Goal: Task Accomplishment & Management: Use online tool/utility

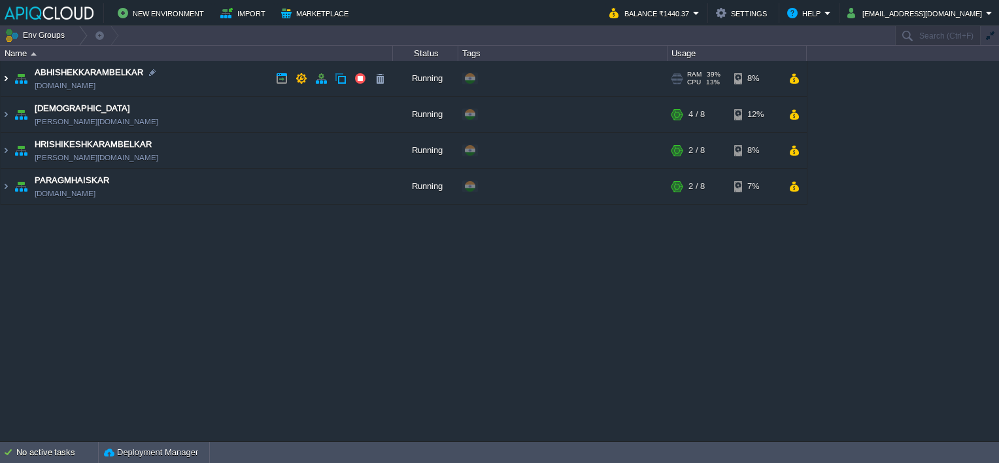
click at [2, 79] on img at bounding box center [6, 78] width 10 height 35
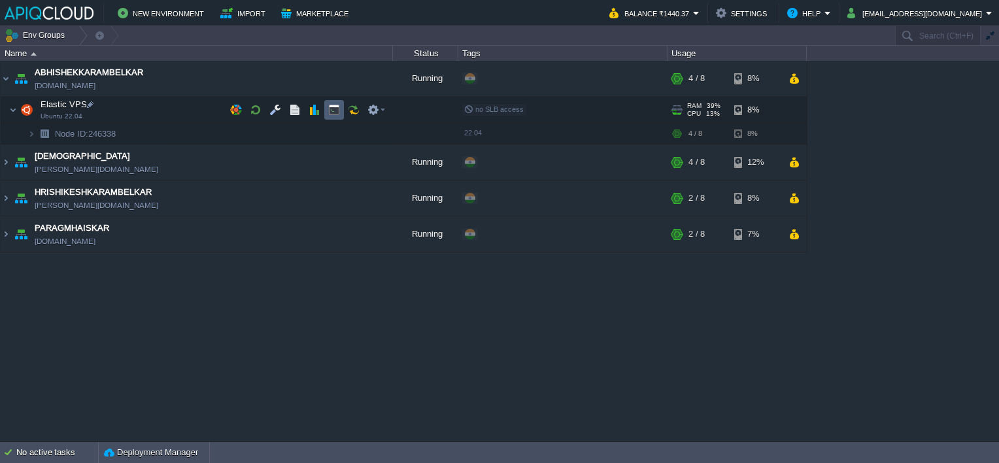
click at [333, 107] on button "button" at bounding box center [334, 110] width 12 height 12
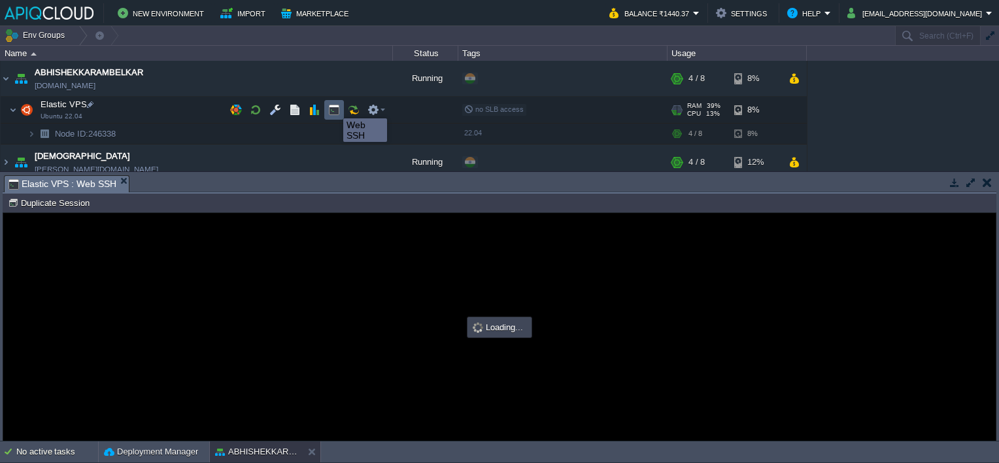
type input "#000000"
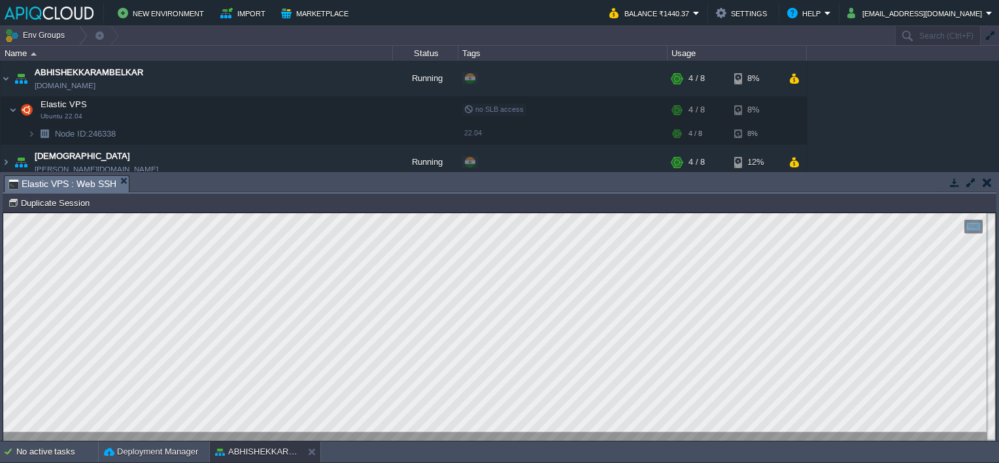
click at [991, 178] on td at bounding box center [987, 183] width 16 height 16
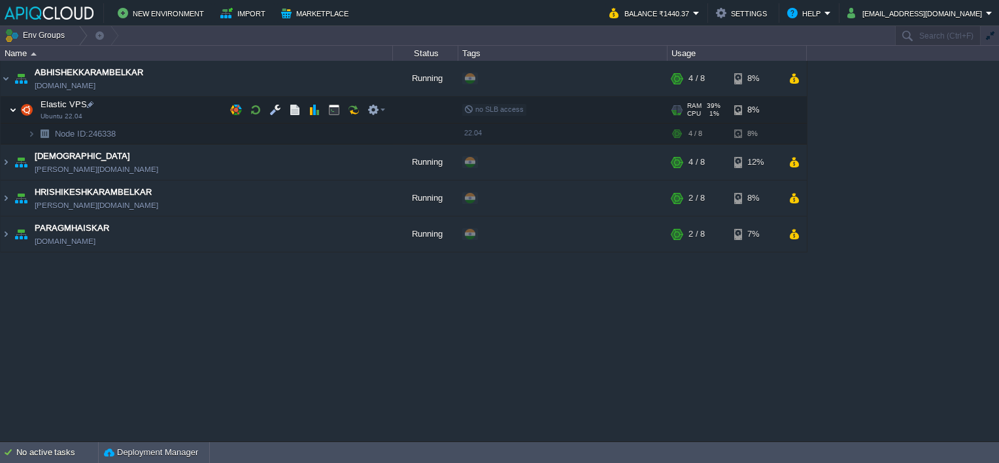
click at [15, 109] on img at bounding box center [13, 110] width 8 height 26
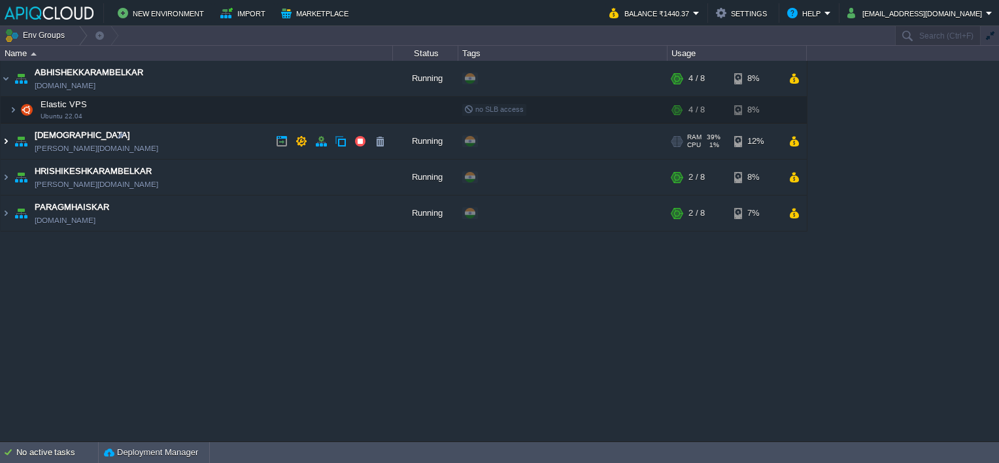
click at [5, 135] on img at bounding box center [6, 141] width 10 height 35
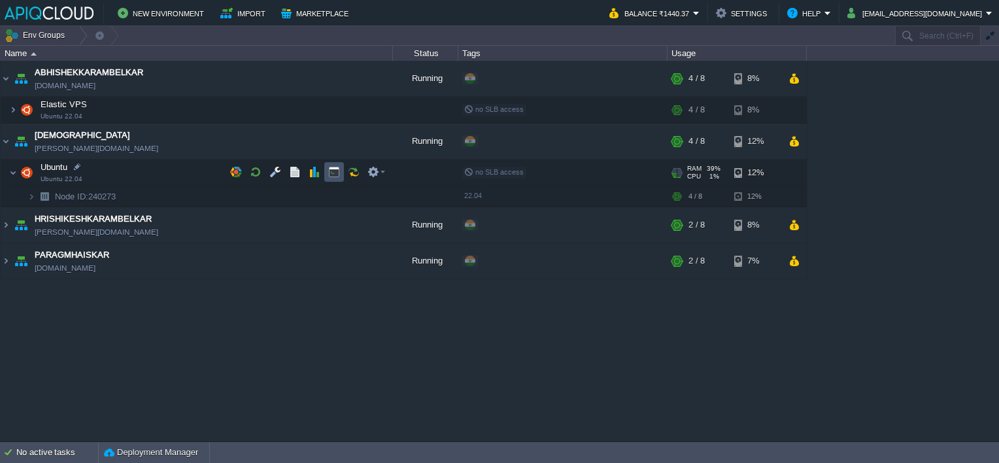
click at [336, 171] on button "button" at bounding box center [334, 172] width 12 height 12
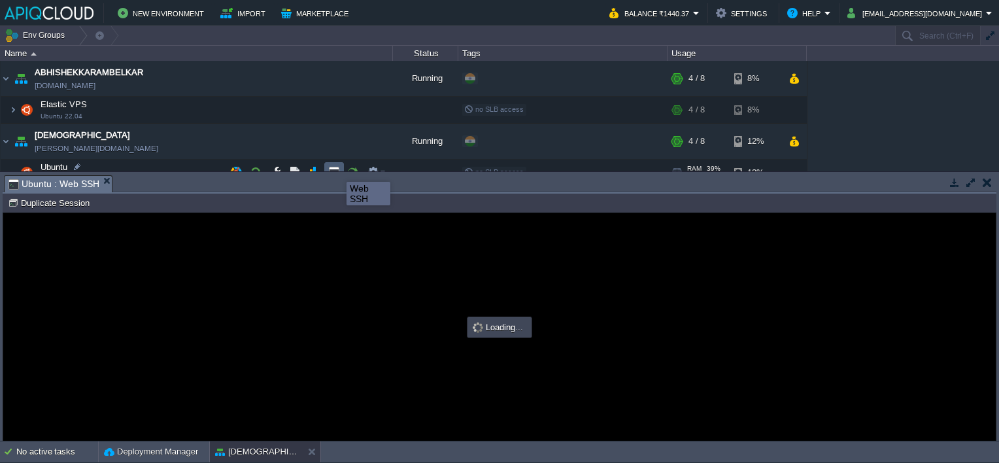
type input "#000000"
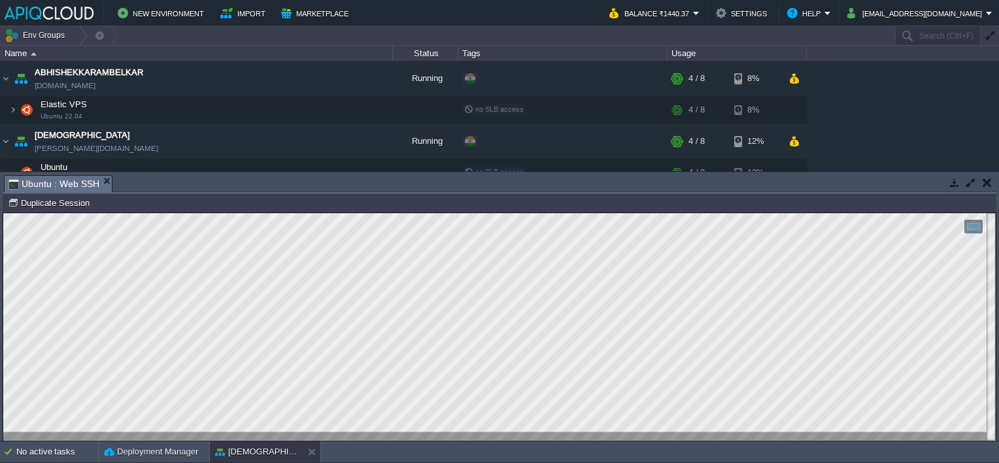
click at [983, 186] on button "button" at bounding box center [987, 183] width 9 height 12
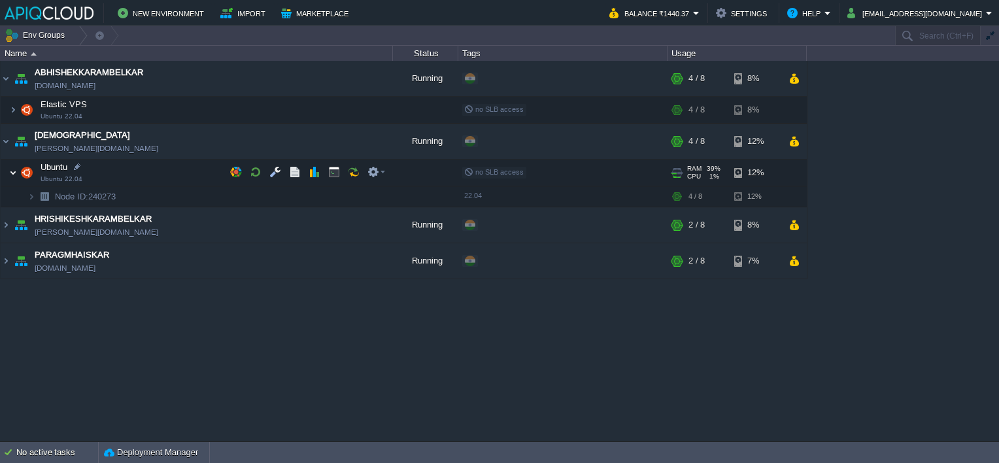
click at [15, 173] on img at bounding box center [13, 173] width 8 height 26
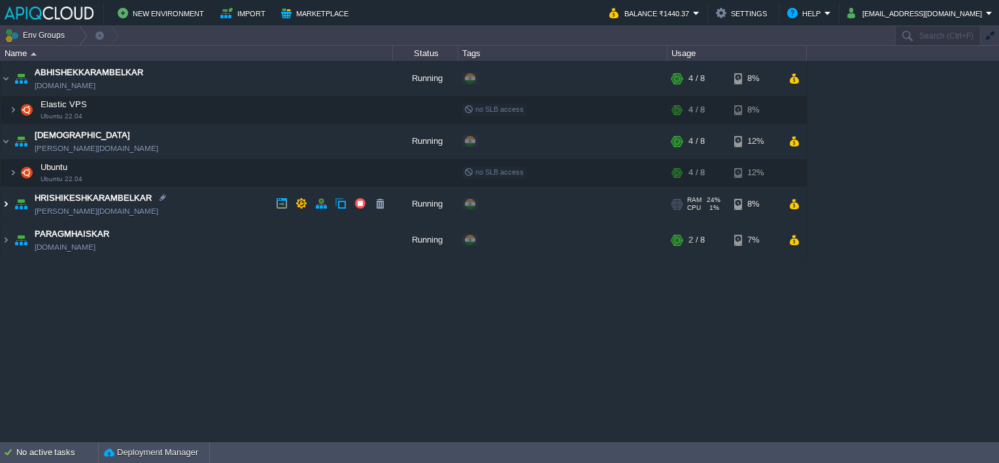
click at [7, 201] on img at bounding box center [6, 203] width 10 height 35
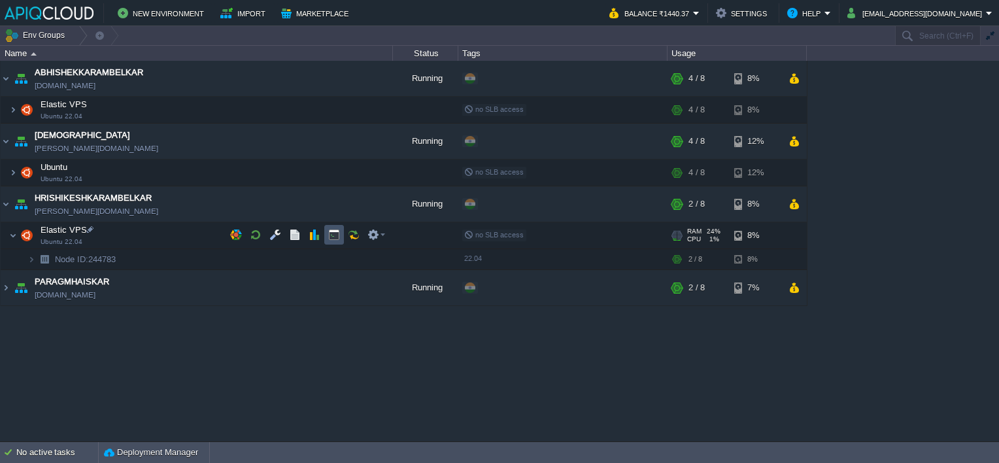
click at [335, 236] on button "button" at bounding box center [334, 235] width 12 height 12
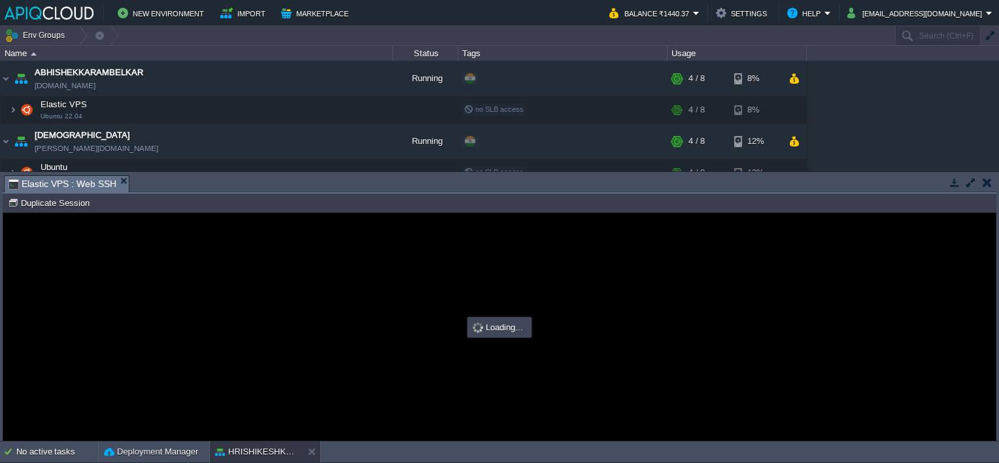
type input "#000000"
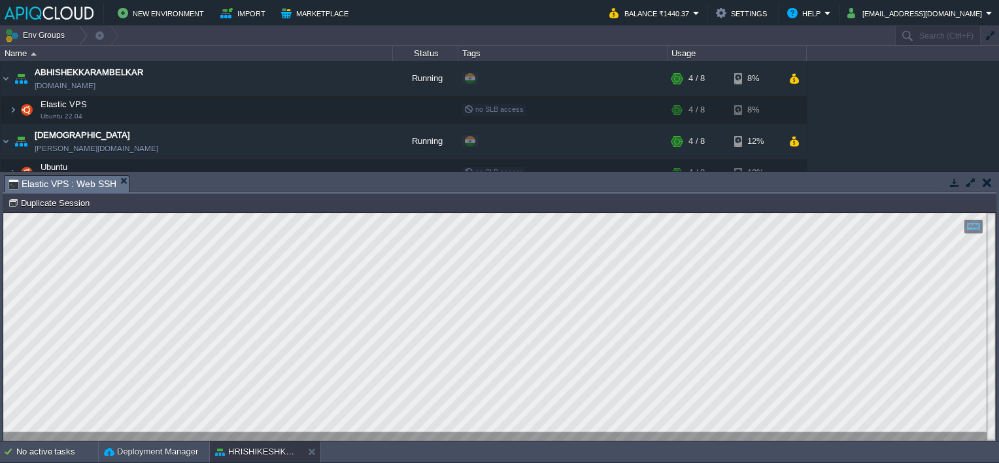
click at [989, 180] on button "button" at bounding box center [987, 183] width 9 height 12
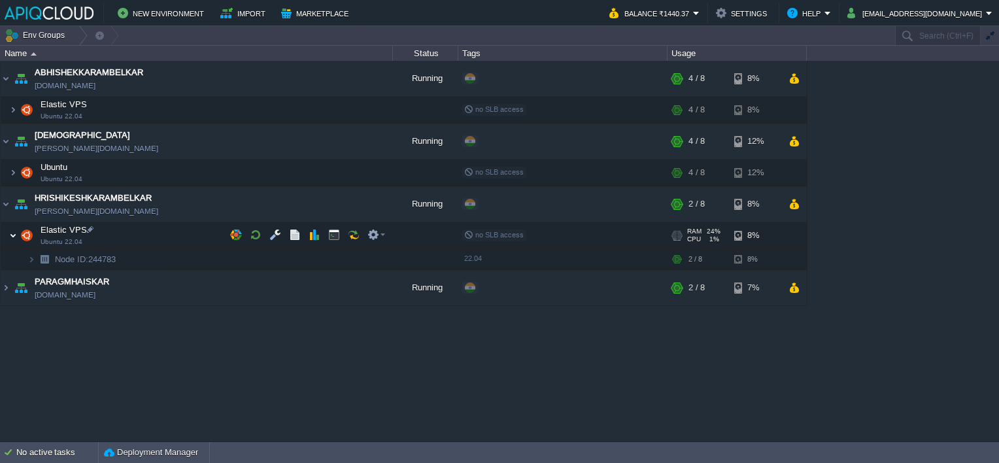
click at [15, 228] on img at bounding box center [13, 235] width 8 height 26
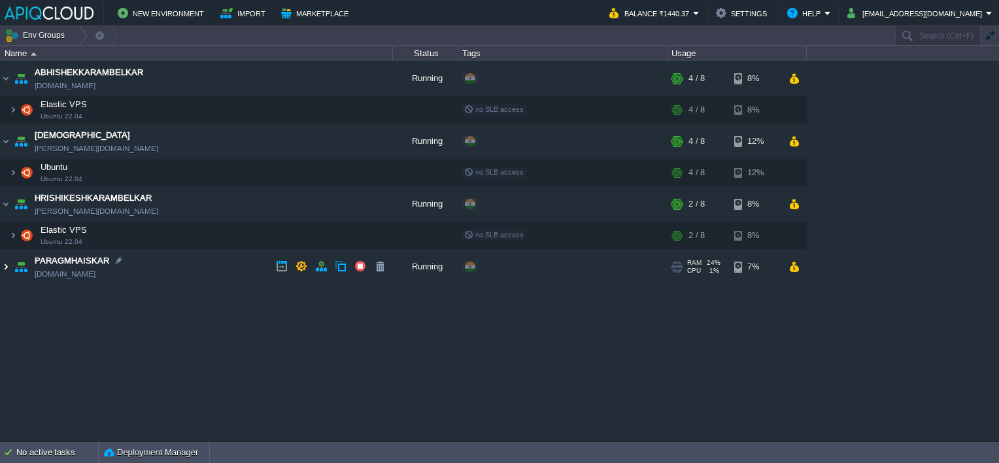
click at [7, 265] on img at bounding box center [6, 266] width 10 height 35
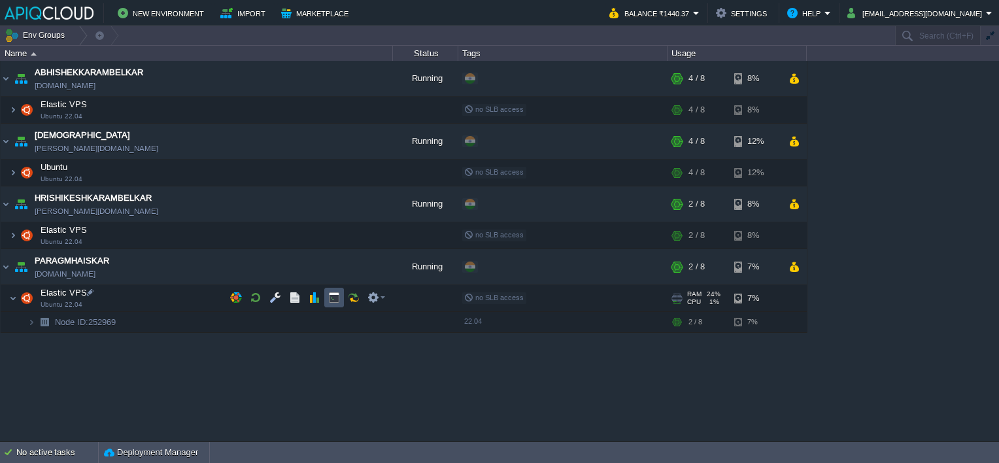
click at [331, 298] on button "button" at bounding box center [334, 298] width 12 height 12
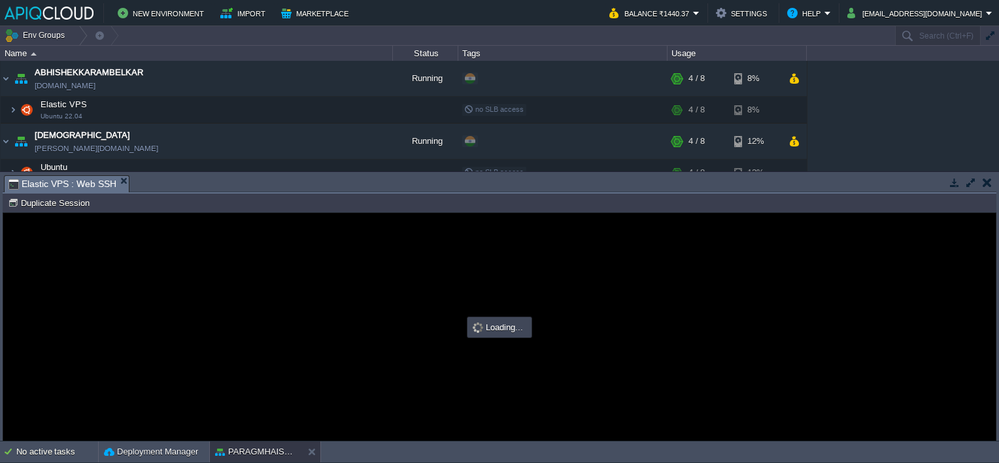
type input "#000000"
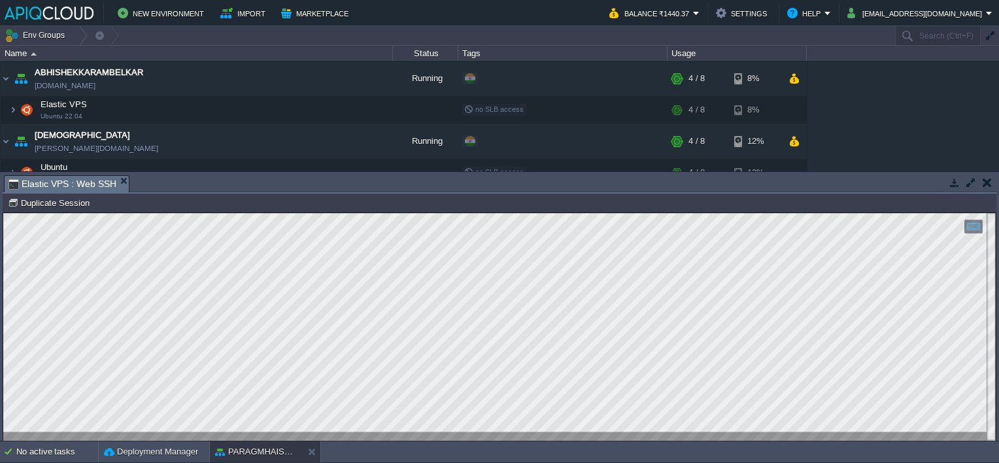
click at [994, 184] on td at bounding box center [987, 183] width 16 height 16
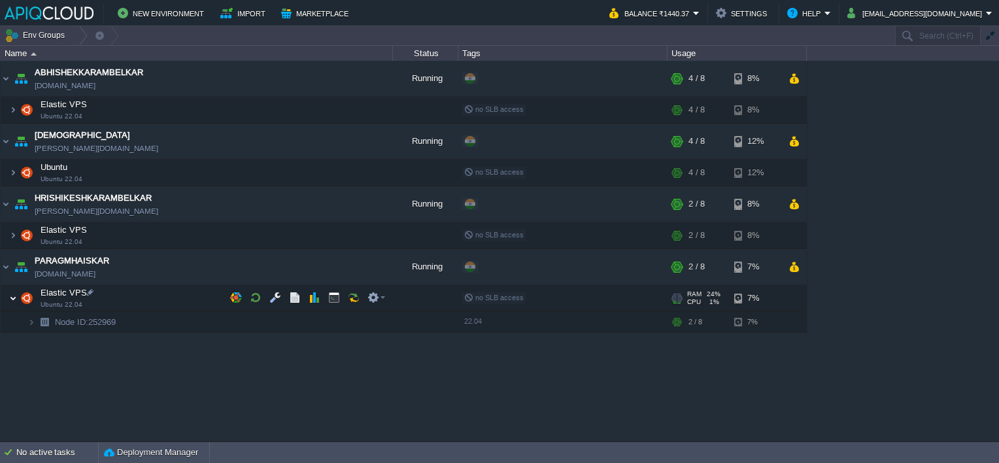
click at [16, 295] on img at bounding box center [13, 298] width 8 height 26
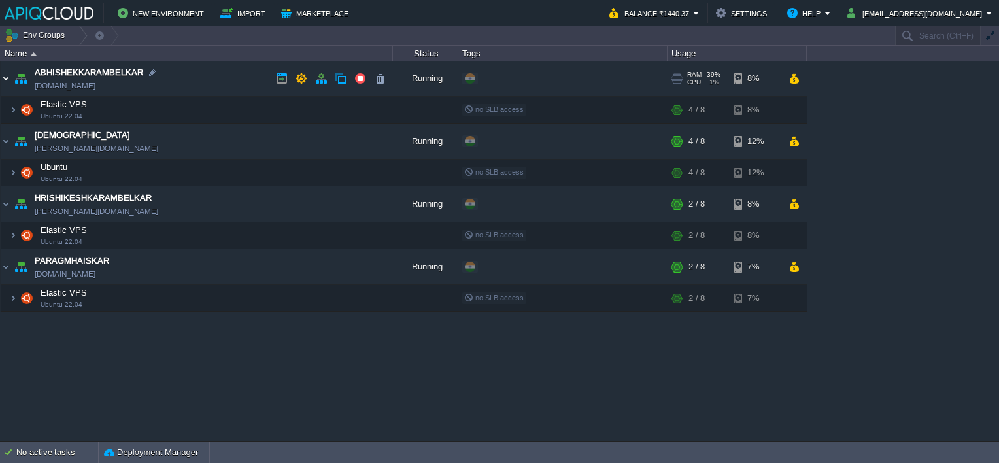
click at [7, 83] on img at bounding box center [6, 78] width 10 height 35
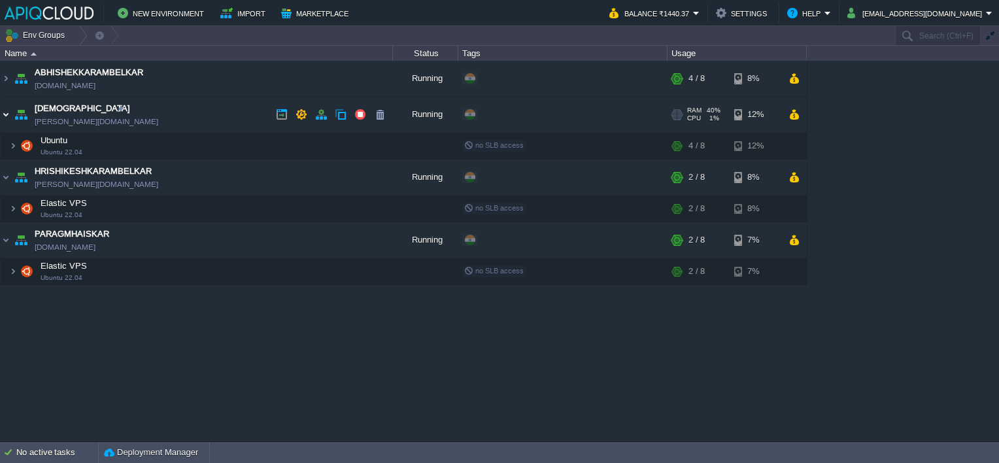
click at [5, 107] on img at bounding box center [6, 114] width 10 height 35
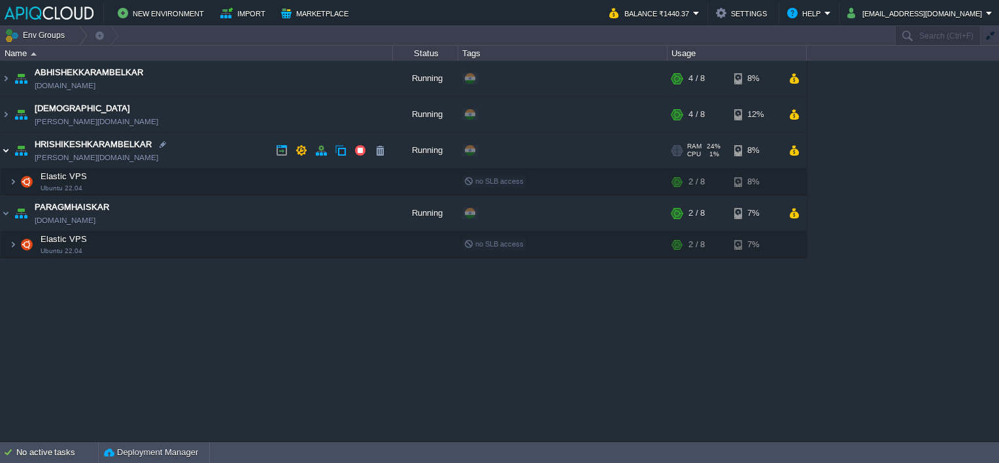
click at [8, 144] on img at bounding box center [6, 150] width 10 height 35
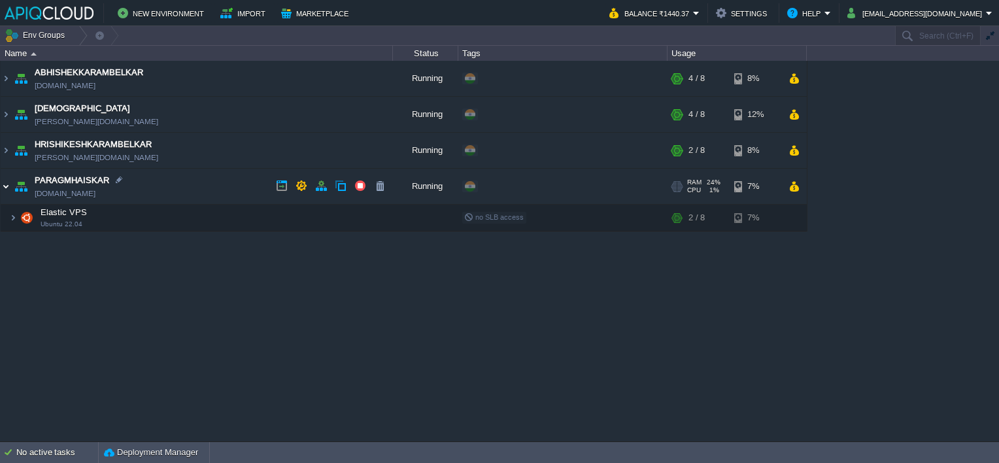
click at [5, 186] on img at bounding box center [6, 186] width 10 height 35
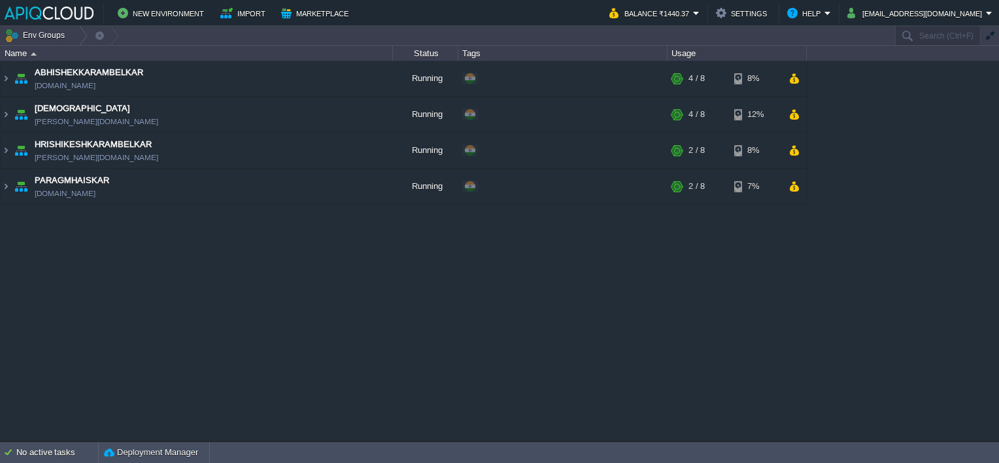
click at [297, 341] on div "ABHISHEKKARAMBELKAR [DOMAIN_NAME] Running + Add to Env Group RAM 39% CPU 1% 4 /…" at bounding box center [499, 251] width 999 height 380
